Goal: Find specific page/section: Find specific page/section

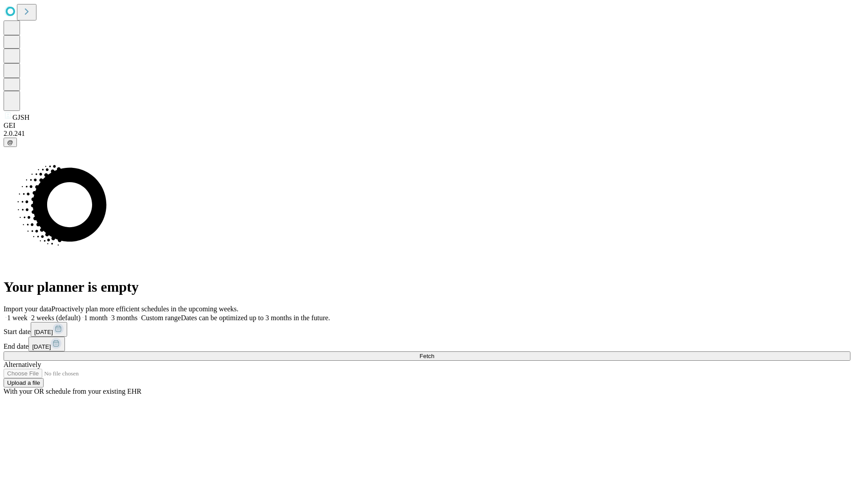
click at [434, 352] on span "Fetch" at bounding box center [427, 355] width 15 height 7
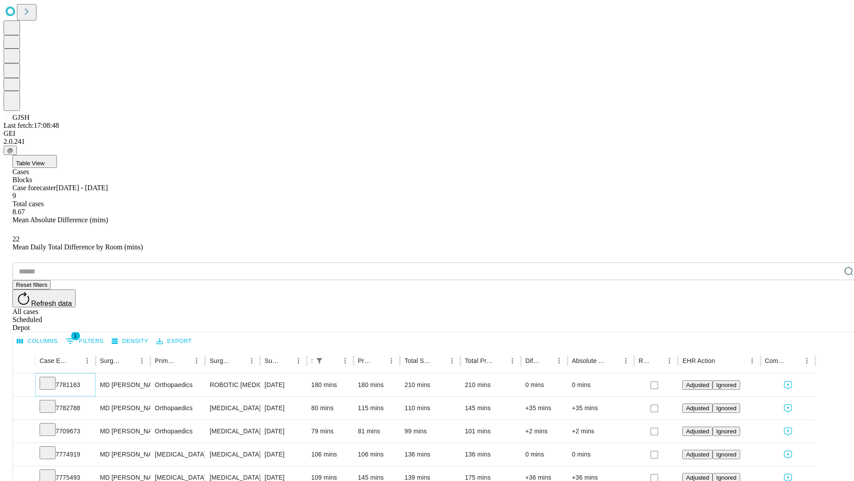
click at [52, 378] on icon at bounding box center [47, 382] width 9 height 9
